Goal: Information Seeking & Learning: Find specific fact

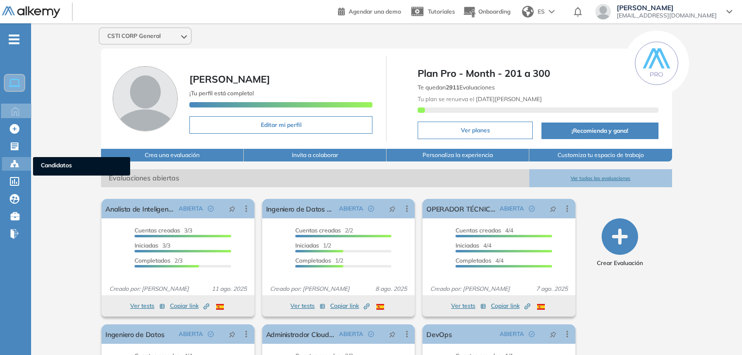
click at [16, 166] on icon at bounding box center [15, 164] width 10 height 10
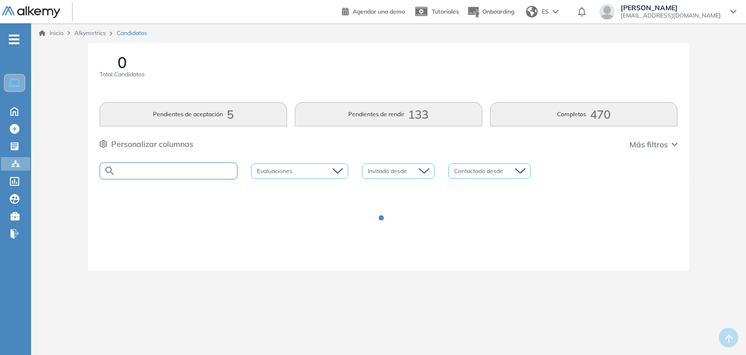
click at [198, 172] on input "text" at bounding box center [176, 170] width 121 height 7
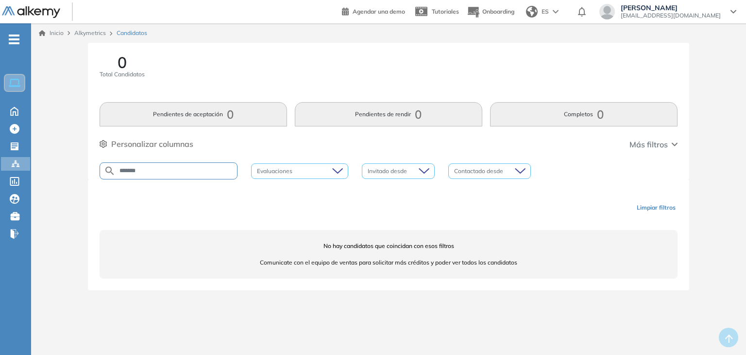
type input "*******"
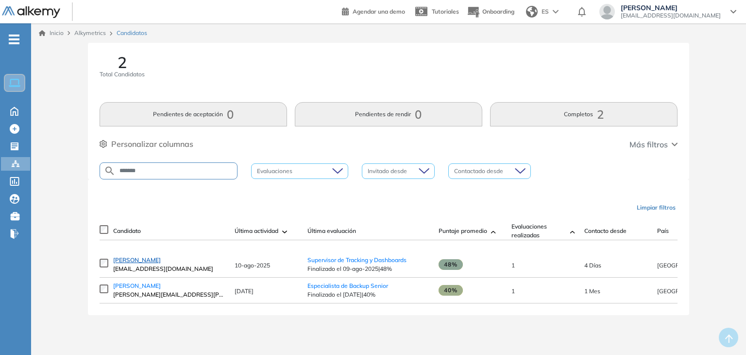
click at [128, 263] on span "[PERSON_NAME]" at bounding box center [137, 259] width 48 height 7
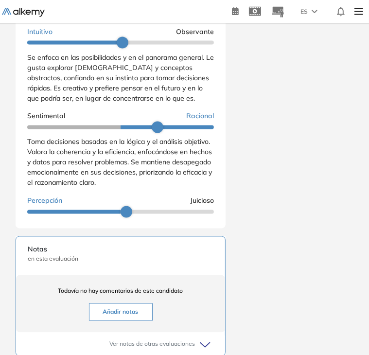
scroll to position [106, 0]
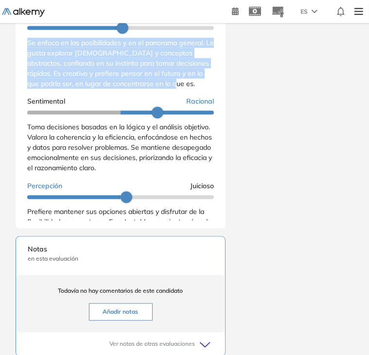
drag, startPoint x: 189, startPoint y: 90, endPoint x: 22, endPoint y: 49, distance: 172.5
click at [22, 49] on div "Resultados cualitativos Personalidad - MBTI Reporte cualitativo Reporte con Afi…" at bounding box center [121, 96] width 210 height 264
copy span "Se enfoca en las posibilidades y en el panorama general. Le gusta explorar [DEM…"
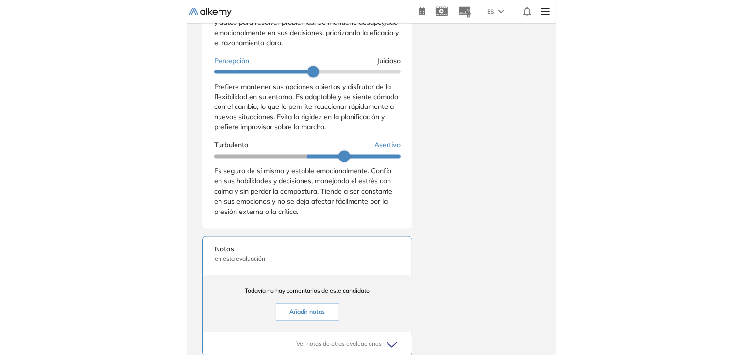
scroll to position [171, 0]
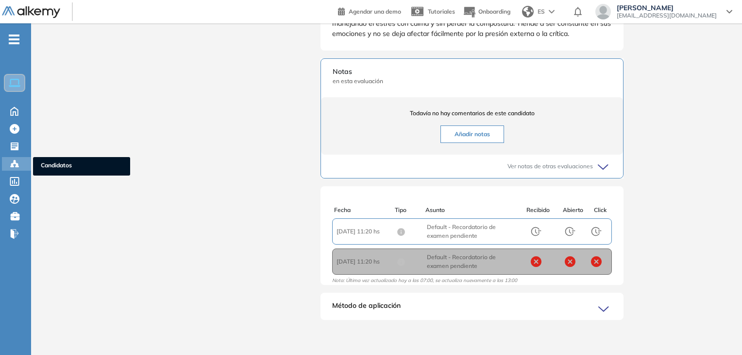
click at [13, 166] on icon at bounding box center [15, 164] width 10 height 10
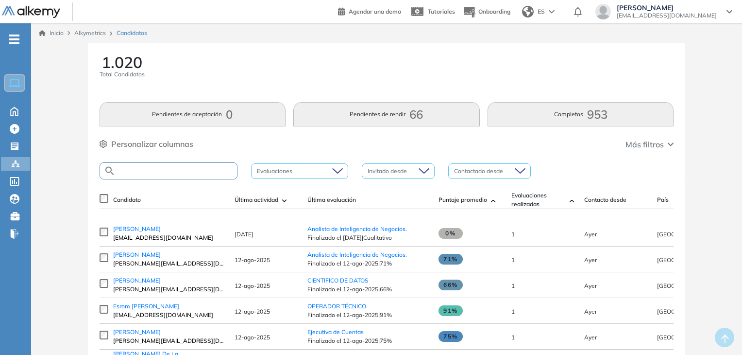
click at [190, 171] on input "text" at bounding box center [176, 170] width 121 height 7
type input "******"
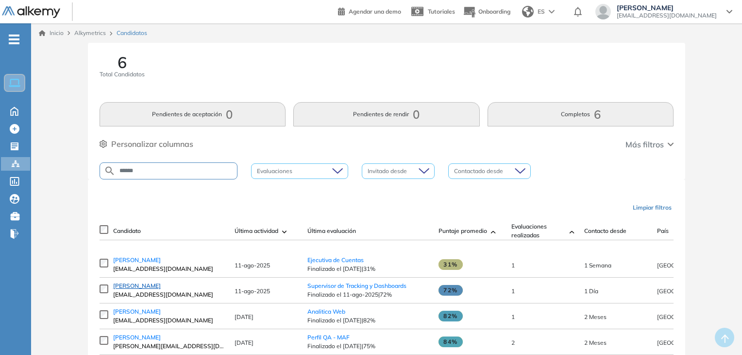
click at [138, 286] on span "[PERSON_NAME]" at bounding box center [137, 285] width 48 height 7
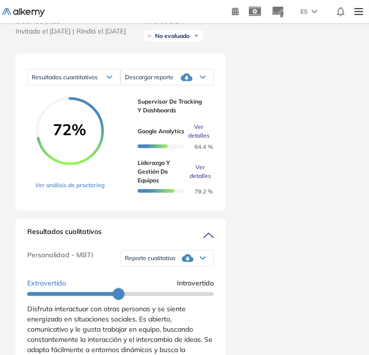
scroll to position [546, 0]
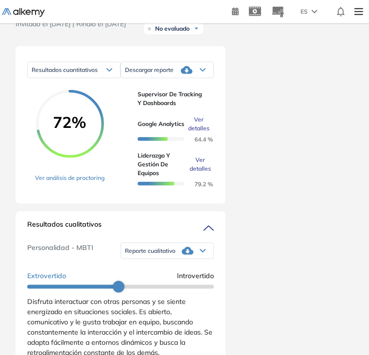
click at [364, 170] on div "[PERSON_NAME] 0 . Analista de Inteligencia de Negocios. 1 . Ingeniero de Datos …" at bounding box center [184, 135] width 361 height 1277
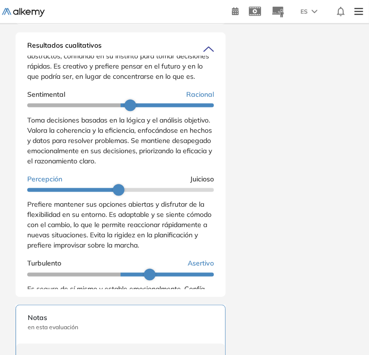
scroll to position [180, 0]
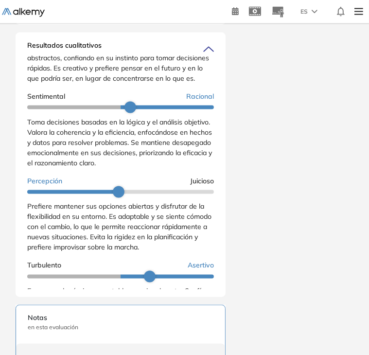
click at [74, 144] on span "Toma decisiones basadas en la lógica y el análisis objetivo. Valora la coherenc…" at bounding box center [119, 143] width 185 height 50
click at [209, 182] on span "Juicioso" at bounding box center [202, 181] width 24 height 10
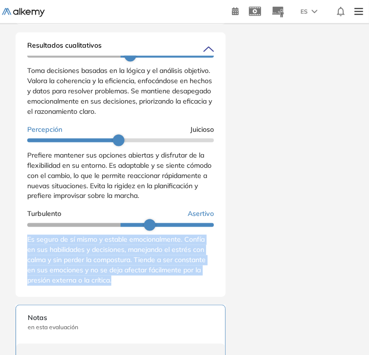
drag, startPoint x: 29, startPoint y: 243, endPoint x: 122, endPoint y: 286, distance: 102.6
click at [122, 286] on div "Es seguro de sí mismo y estable emocionalmente. Confía en sus habilidades y dec…" at bounding box center [120, 260] width 187 height 51
copy span "Es seguro de sí mismo y estable emocionalmente. Confía en sus habilidades y dec…"
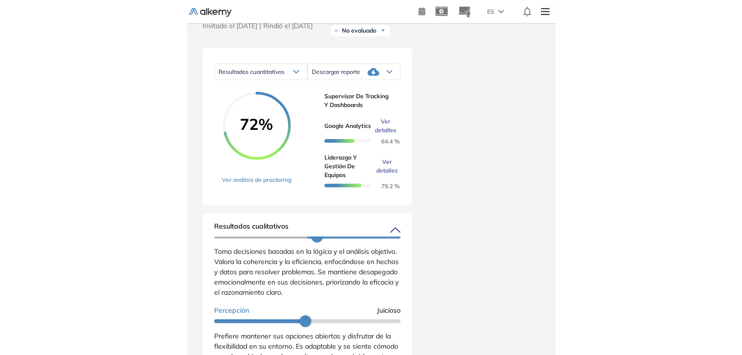
scroll to position [171, 0]
